Goal: Task Accomplishment & Management: Manage account settings

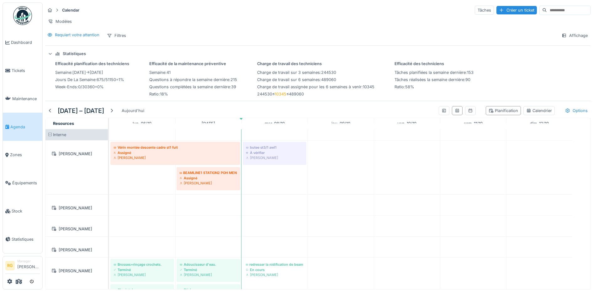
scroll to position [6, 0]
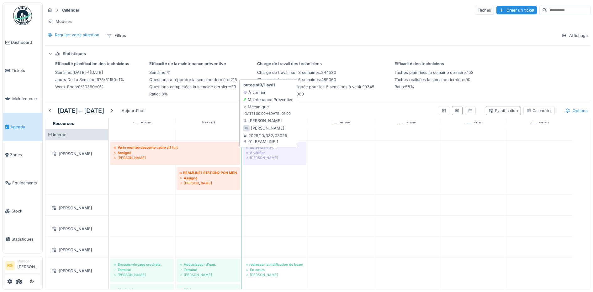
click at [266, 153] on div "À vérifier" at bounding box center [274, 152] width 57 height 5
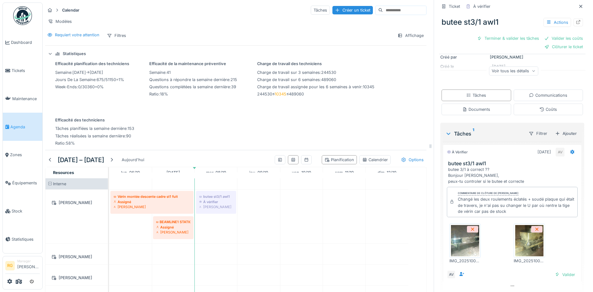
scroll to position [100, 0]
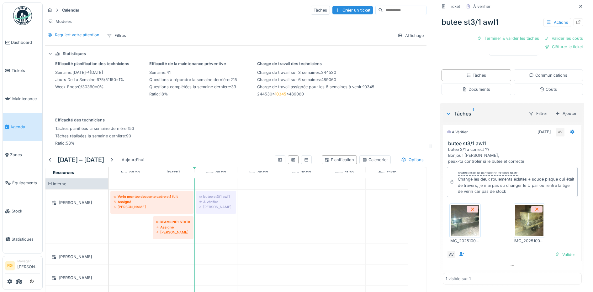
click at [459, 220] on img at bounding box center [465, 220] width 28 height 31
click at [520, 216] on img at bounding box center [529, 220] width 28 height 31
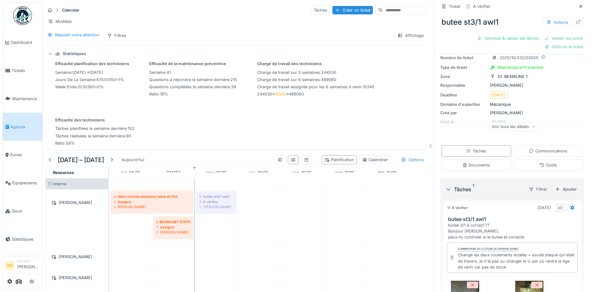
scroll to position [0, 0]
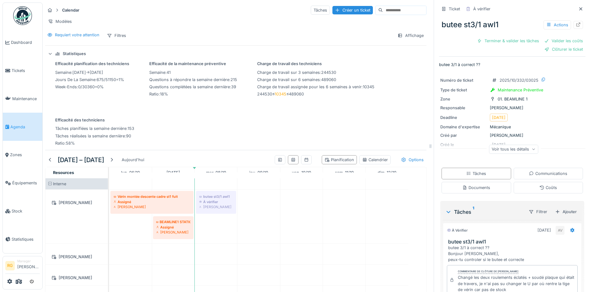
click at [531, 148] on icon at bounding box center [533, 149] width 4 height 3
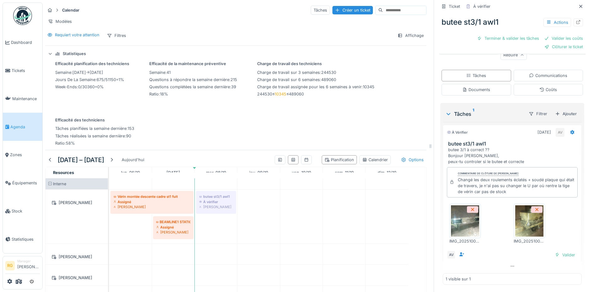
scroll to position [147, 0]
click at [539, 89] on div "Coûts" at bounding box center [548, 89] width 18 height 6
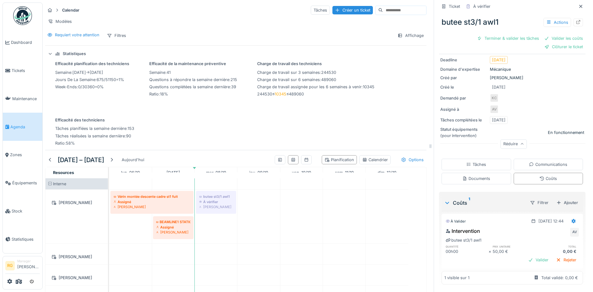
scroll to position [58, 0]
click at [571, 219] on icon at bounding box center [573, 221] width 4 height 4
click at [544, 231] on div "Modifier" at bounding box center [543, 235] width 30 height 9
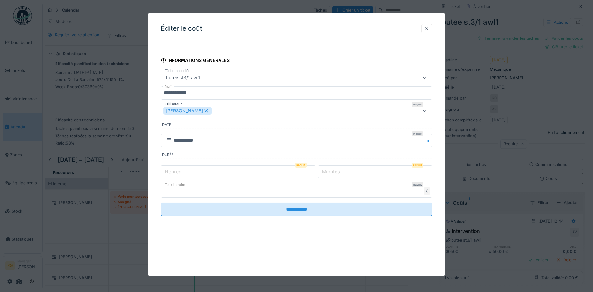
click at [185, 170] on input "*" at bounding box center [238, 171] width 154 height 13
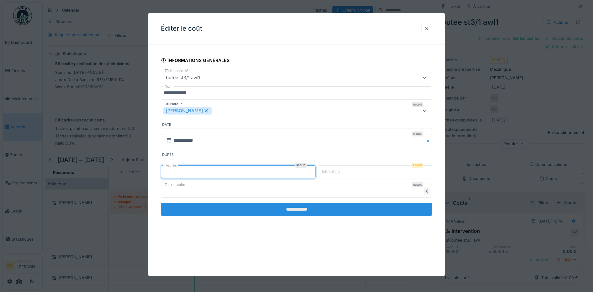
type input "*"
click at [306, 210] on input "**********" at bounding box center [296, 209] width 271 height 13
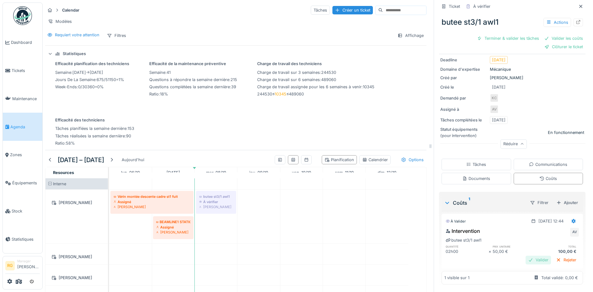
click at [527, 257] on div "Valider" at bounding box center [537, 260] width 25 height 8
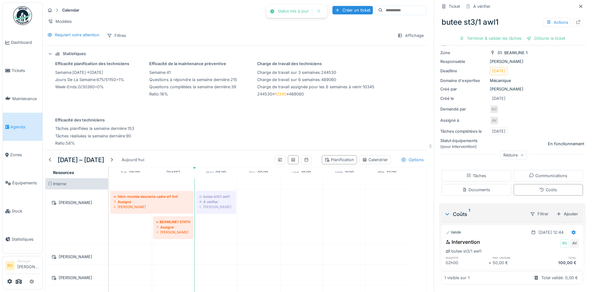
scroll to position [38, 0]
click at [473, 173] on div "Tâches" at bounding box center [476, 176] width 20 height 6
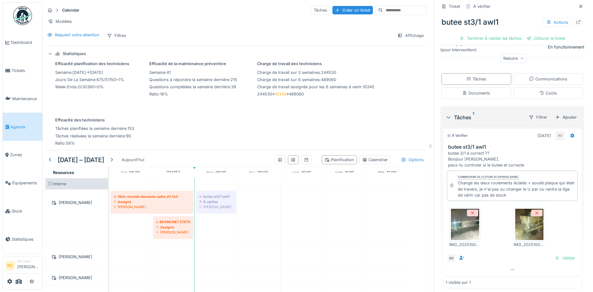
scroll to position [139, 0]
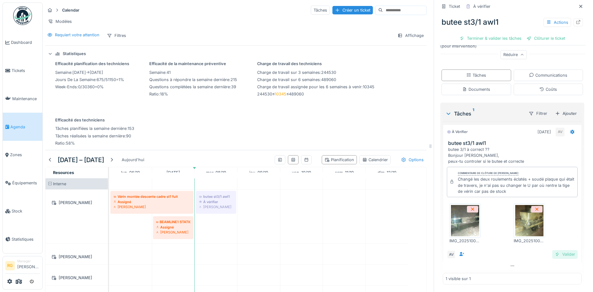
click at [555, 250] on div "Valider" at bounding box center [564, 254] width 25 height 8
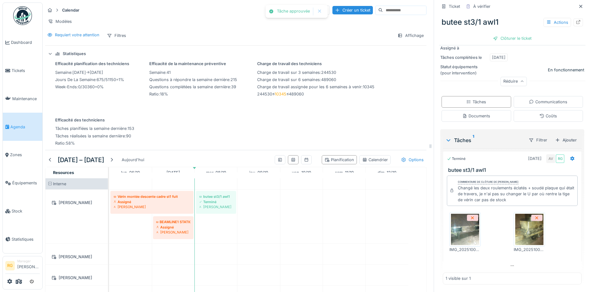
scroll to position [109, 0]
click at [473, 113] on div "Documents" at bounding box center [476, 116] width 28 height 6
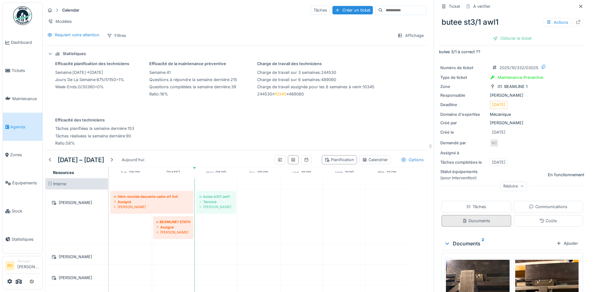
scroll to position [85, 0]
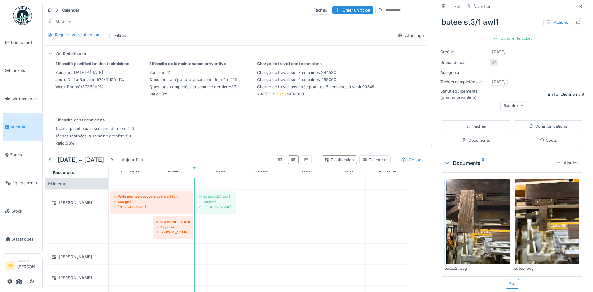
click at [534, 205] on img at bounding box center [547, 222] width 64 height 85
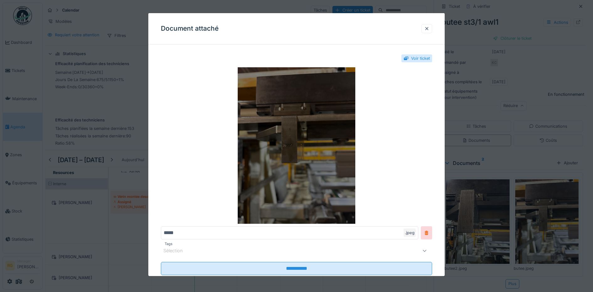
click at [303, 130] on img at bounding box center [296, 145] width 271 height 157
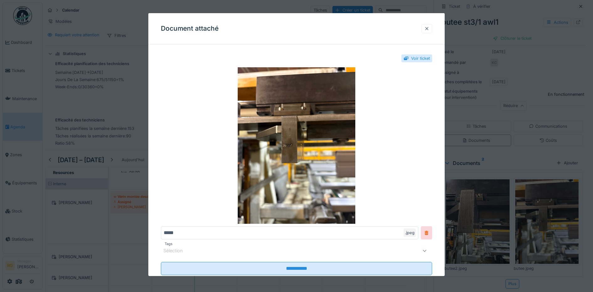
click at [429, 29] on div at bounding box center [426, 29] width 5 height 6
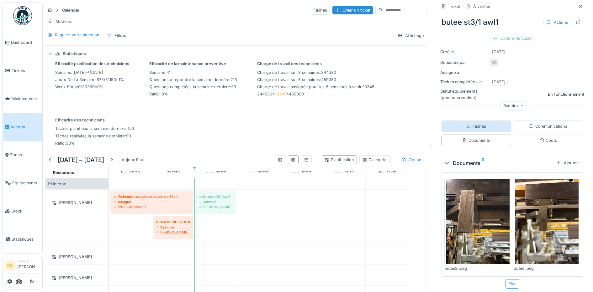
click at [474, 123] on div "Tâches" at bounding box center [476, 126] width 20 height 6
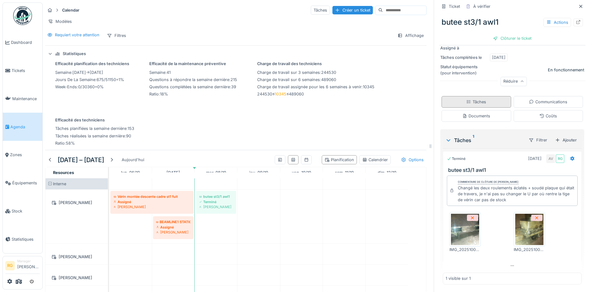
scroll to position [109, 0]
click at [504, 34] on div "Clôturer le ticket" at bounding box center [512, 38] width 44 height 8
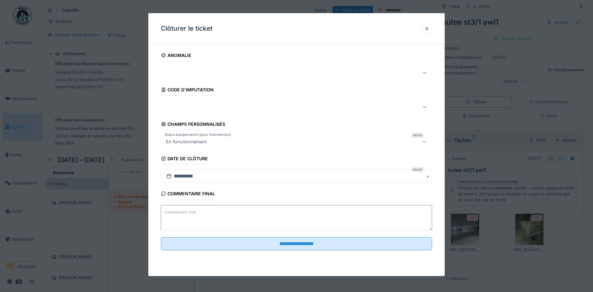
click at [185, 211] on label "Commentaire final" at bounding box center [180, 213] width 34 height 8
click at [185, 211] on textarea "Commentaire final" at bounding box center [296, 218] width 271 height 26
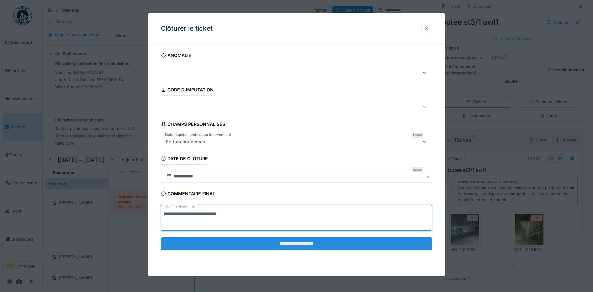
type textarea "**********"
click at [295, 247] on input "**********" at bounding box center [296, 244] width 271 height 13
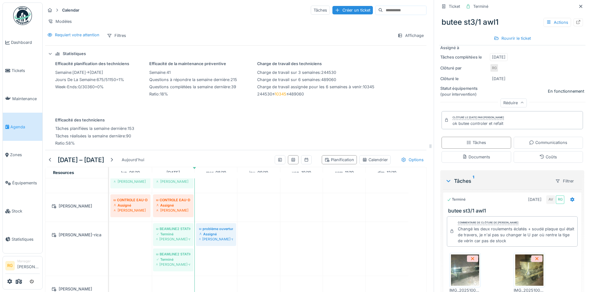
scroll to position [0, 0]
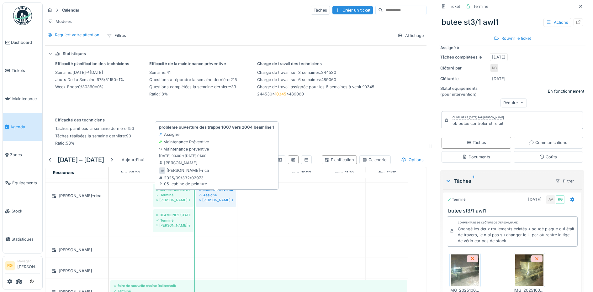
click at [221, 203] on div "Jan Dalla-rica" at bounding box center [216, 200] width 34 height 5
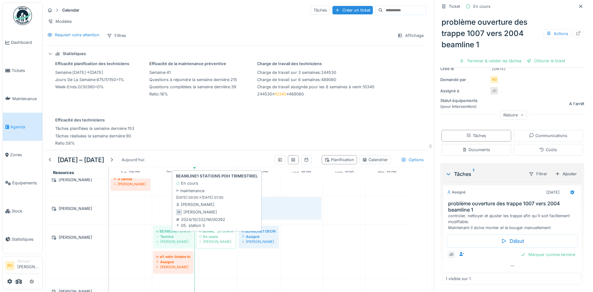
click at [209, 244] on div "Pascal Ferraille" at bounding box center [216, 241] width 34 height 5
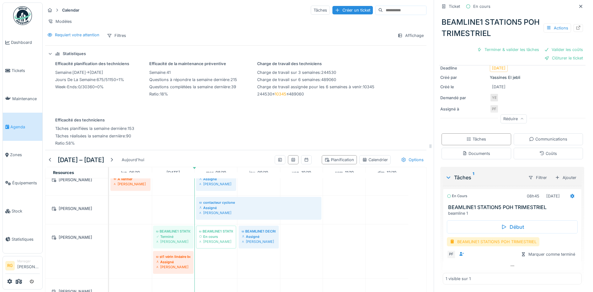
click at [484, 243] on div "BEAMLINE1 STATION5 POH TRIMESTRIEL" at bounding box center [492, 242] width 92 height 9
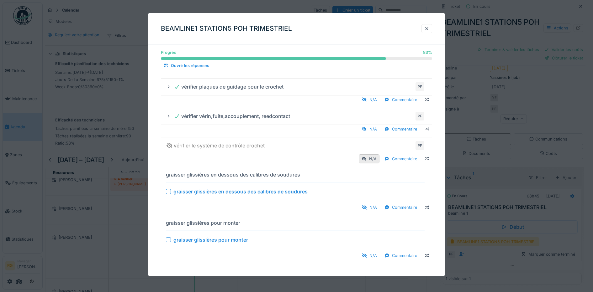
scroll to position [1419, 0]
click at [429, 29] on div at bounding box center [426, 29] width 5 height 6
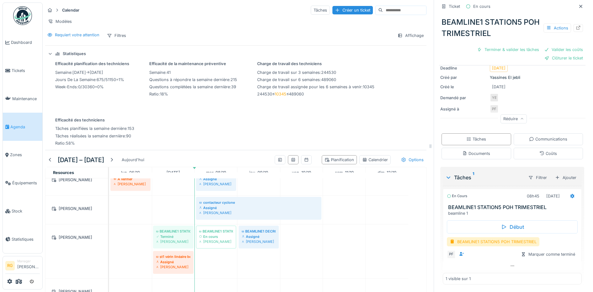
scroll to position [0, 0]
click at [578, 5] on icon at bounding box center [580, 6] width 5 height 4
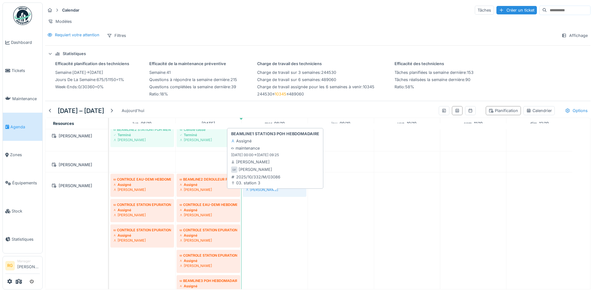
scroll to position [739, 0]
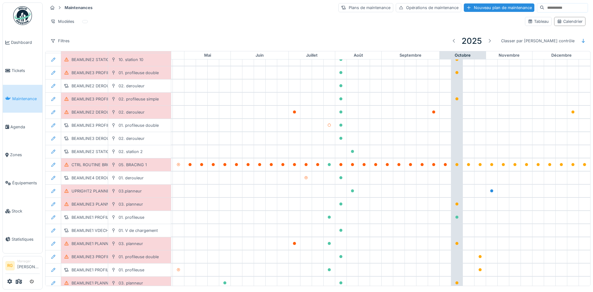
scroll to position [1623, 212]
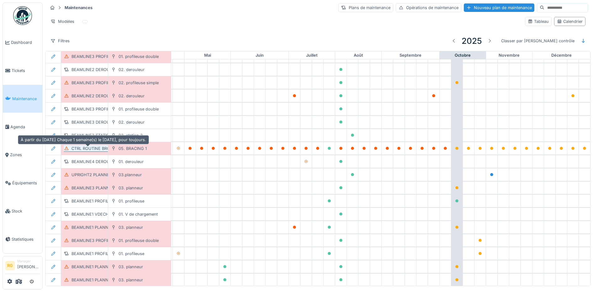
click at [97, 152] on div "CTRL ROUTINE BRC1" at bounding box center [91, 149] width 40 height 6
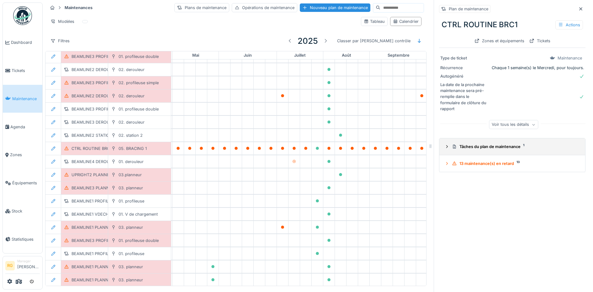
click at [444, 148] on icon at bounding box center [446, 147] width 5 height 4
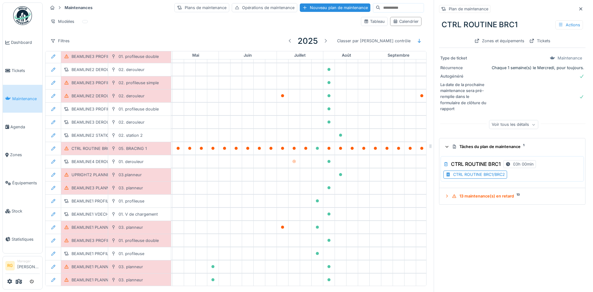
click at [485, 174] on div "CTRL ROUTINE BRC1/BRC2" at bounding box center [479, 175] width 52 height 6
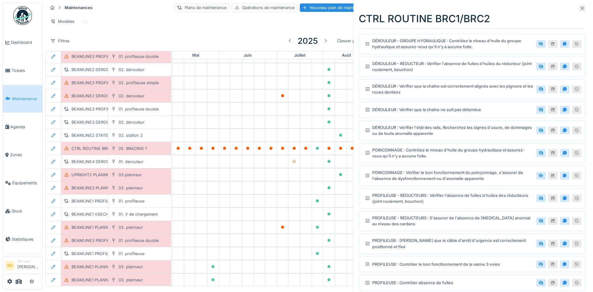
click at [580, 8] on icon at bounding box center [581, 8] width 3 height 3
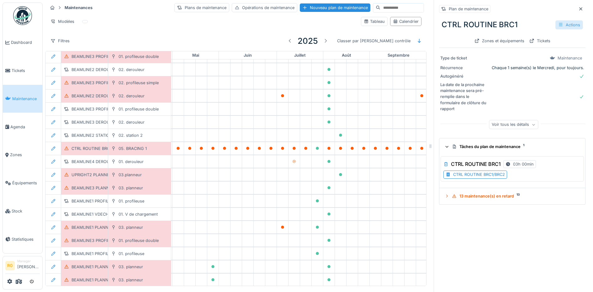
click at [556, 23] on div "Actions" at bounding box center [569, 24] width 28 height 9
click at [518, 40] on div "Modifier" at bounding box center [534, 38] width 56 height 9
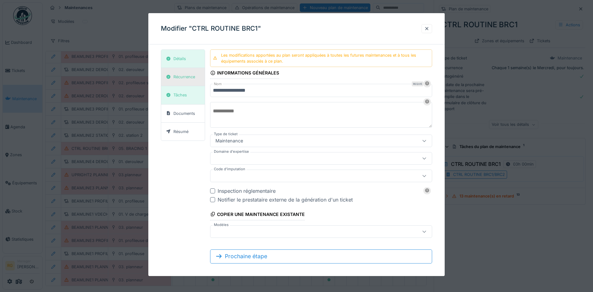
click at [186, 79] on div "Récurrence" at bounding box center [184, 77] width 22 height 6
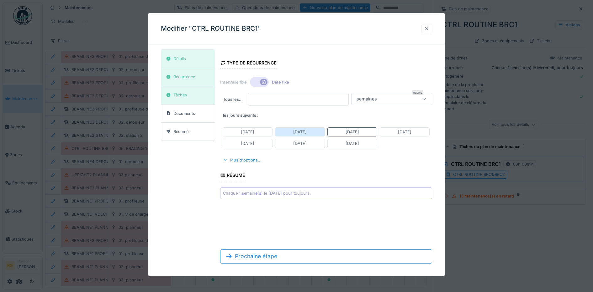
click at [307, 133] on div "Mardi" at bounding box center [300, 132] width 50 height 9
click at [357, 133] on div "Mercredi" at bounding box center [351, 132] width 13 height 6
click at [199, 133] on div "Résumé" at bounding box center [188, 132] width 54 height 18
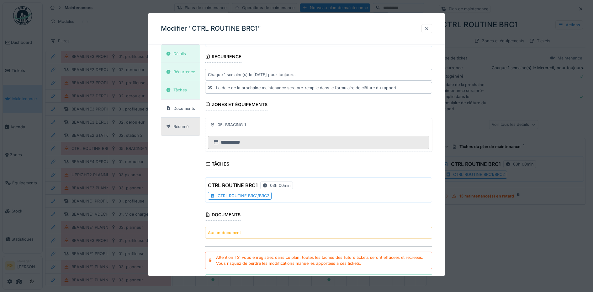
scroll to position [65, 0]
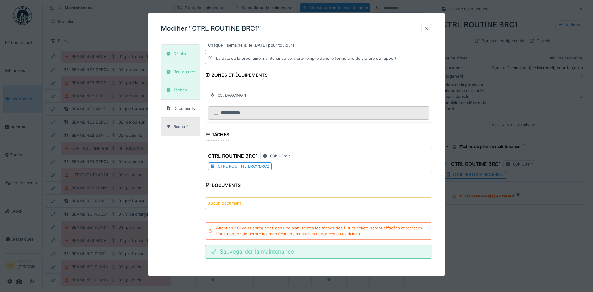
click at [286, 254] on div "Sauvegarder la maintenance" at bounding box center [318, 252] width 227 height 14
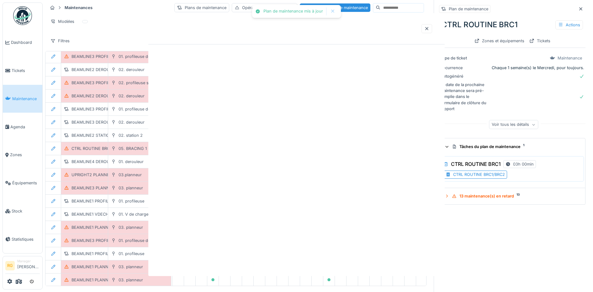
scroll to position [0, 0]
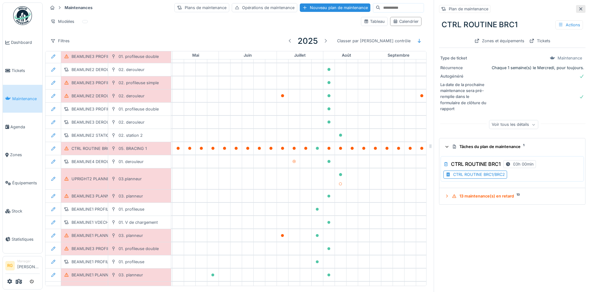
click at [578, 10] on icon at bounding box center [580, 9] width 5 height 4
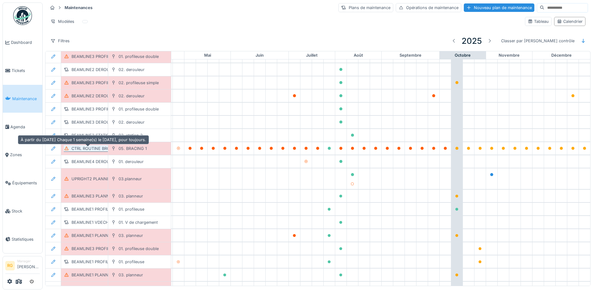
click at [86, 150] on div "CTRL ROUTINE BRC1" at bounding box center [91, 149] width 40 height 6
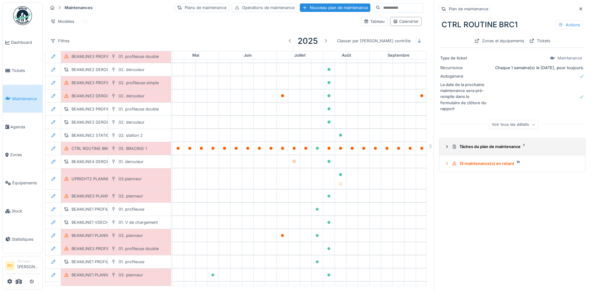
click at [444, 149] on icon at bounding box center [446, 147] width 5 height 4
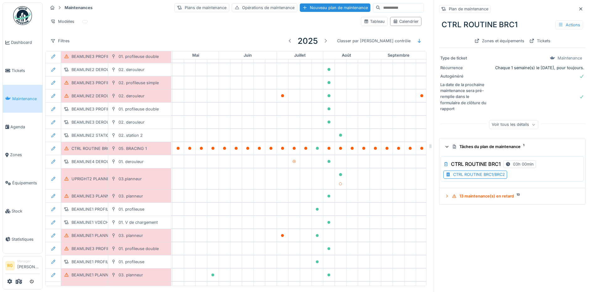
click at [445, 149] on icon at bounding box center [447, 146] width 4 height 5
drag, startPoint x: 568, startPoint y: 8, endPoint x: 553, endPoint y: 77, distance: 69.9
click at [579, 9] on icon at bounding box center [580, 8] width 3 height 3
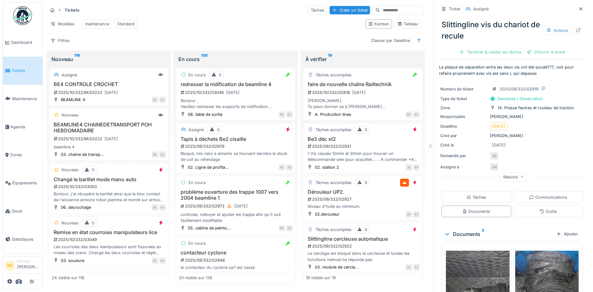
scroll to position [117, 0]
